Goal: Task Accomplishment & Management: Manage account settings

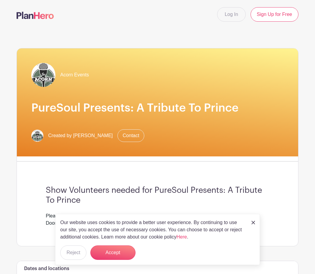
click at [259, 222] on div "Our website uses cookies to provide a better user experience. By continuing to …" at bounding box center [157, 239] width 205 height 51
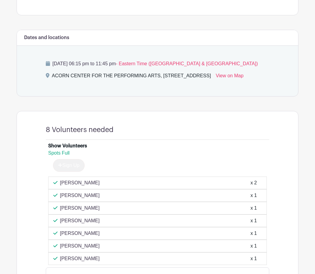
scroll to position [264, 0]
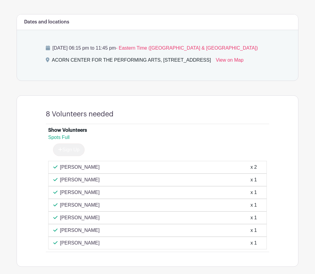
click at [256, 199] on div "Janita Gaulzetti x 1" at bounding box center [157, 205] width 218 height 13
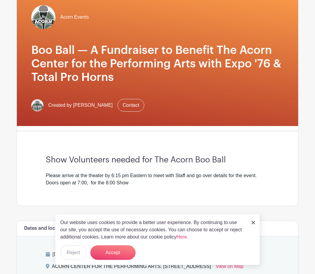
scroll to position [0, 0]
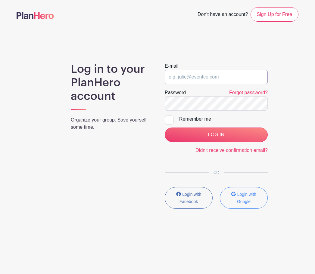
click at [231, 78] on input "email" at bounding box center [216, 77] width 103 height 14
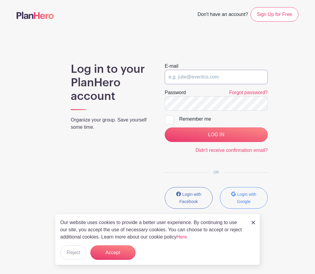
type input "dawn.galluzzi@me.com"
click at [216, 135] on input "LOG IN" at bounding box center [216, 135] width 103 height 14
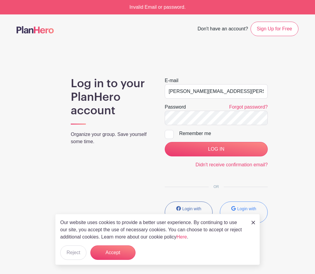
click at [172, 138] on div at bounding box center [169, 134] width 9 height 9
click at [169, 134] on input "Remember me" at bounding box center [167, 132] width 4 height 4
checkbox input "true"
click at [203, 154] on input "LOG IN" at bounding box center [216, 149] width 103 height 14
click at [68, 259] on button "Reject" at bounding box center [73, 253] width 26 height 14
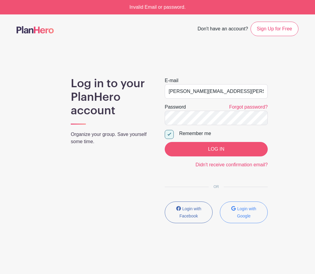
click at [234, 151] on input "LOG IN" at bounding box center [216, 149] width 103 height 14
click at [250, 153] on input "LOG IN" at bounding box center [216, 149] width 103 height 14
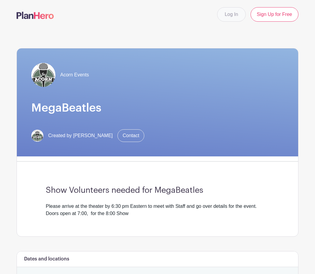
click at [234, 18] on link "Log In" at bounding box center [231, 14] width 28 height 14
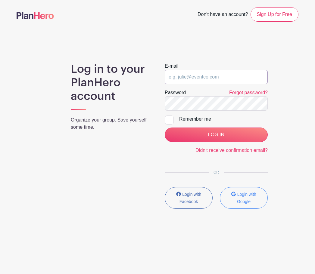
click at [223, 79] on input "email" at bounding box center [216, 77] width 103 height 14
type input "[PERSON_NAME][EMAIL_ADDRESS][PERSON_NAME][DOMAIN_NAME]"
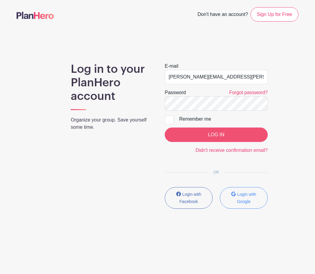
click at [207, 137] on input "LOG IN" at bounding box center [216, 135] width 103 height 14
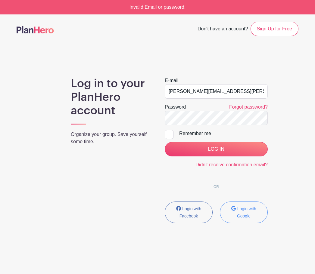
click at [169, 131] on input "Remember me" at bounding box center [167, 132] width 4 height 4
checkbox input "true"
click at [187, 149] on input "LOG IN" at bounding box center [216, 149] width 103 height 14
click at [212, 1] on div "Invalid Email or password." at bounding box center [157, 7] width 315 height 14
